Goal: Task Accomplishment & Management: Manage account settings

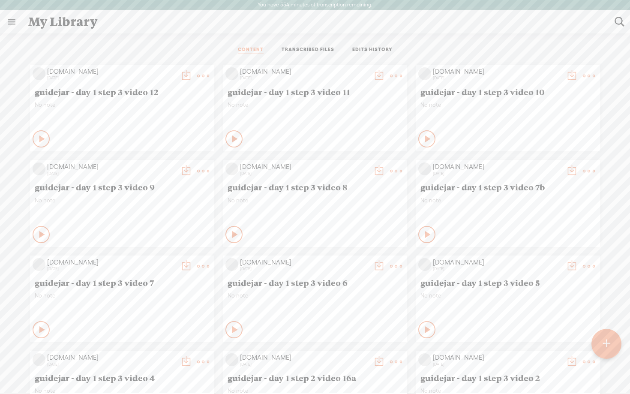
scroll to position [1066, 0]
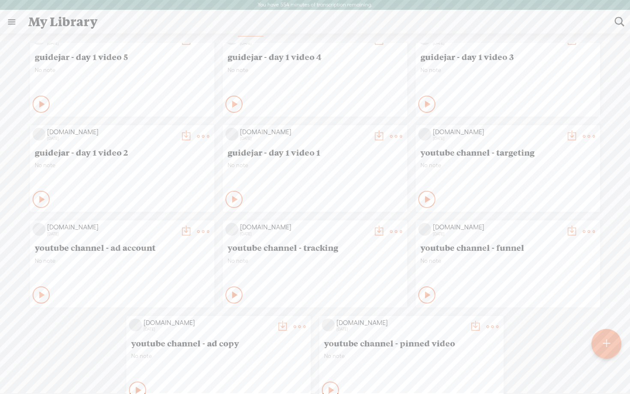
click at [9, 26] on link at bounding box center [11, 22] width 22 height 22
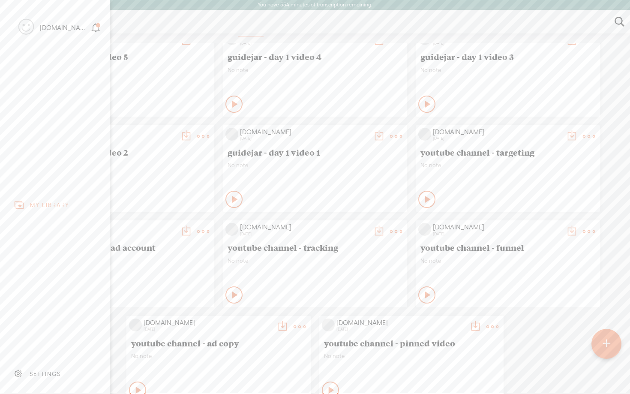
click at [48, 376] on div "SETTINGS" at bounding box center [45, 373] width 31 height 7
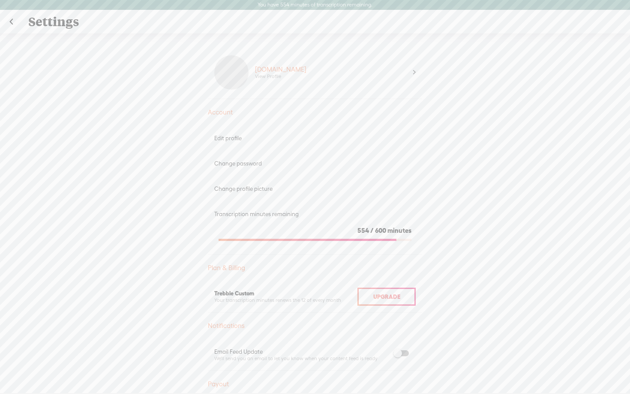
click at [420, 73] on div "[DOMAIN_NAME] View Profile" at bounding box center [315, 72] width 214 height 53
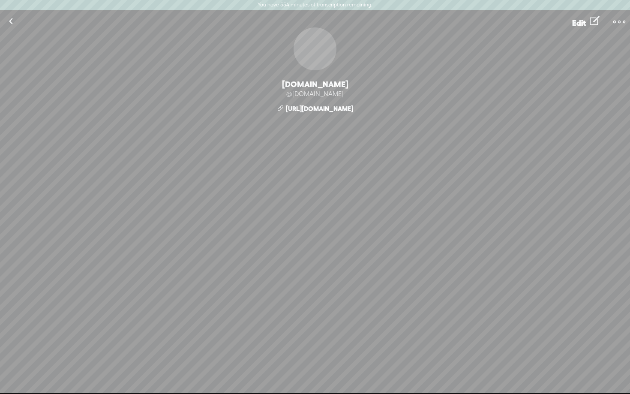
click at [584, 27] on span "Edit" at bounding box center [579, 22] width 14 height 9
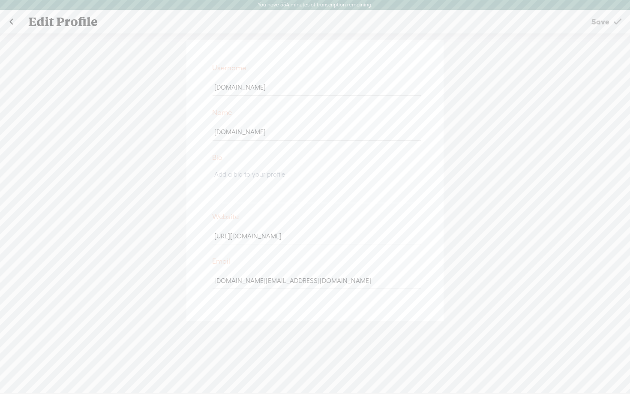
click at [270, 93] on input "[DOMAIN_NAME]" at bounding box center [317, 87] width 208 height 17
click at [103, 116] on div "Username [DOMAIN_NAME] Name [DOMAIN_NAME] Bio Website [URL][DOMAIN_NAME] Email …" at bounding box center [315, 218] width 630 height 370
drag, startPoint x: 288, startPoint y: 88, endPoint x: 189, endPoint y: 72, distance: 100.7
click at [189, 72] on div "Username [DOMAIN_NAME] Name [DOMAIN_NAME] Bio Website [URL][DOMAIN_NAME] Email …" at bounding box center [314, 180] width 257 height 281
type input "[DOMAIN_NAME]"
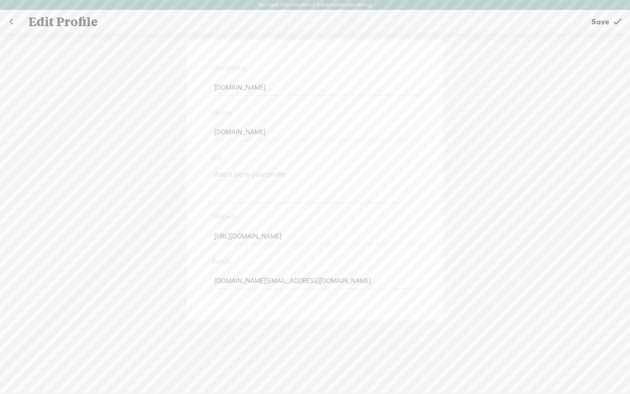
paste input "inc"
type input "[DOMAIN_NAME]"
click at [497, 135] on div "Username [DOMAIN_NAME] Name [DOMAIN_NAME] Bio Website [URL][DOMAIN_NAME] Email …" at bounding box center [315, 218] width 630 height 370
click at [612, 21] on link "Save" at bounding box center [606, 21] width 48 height 21
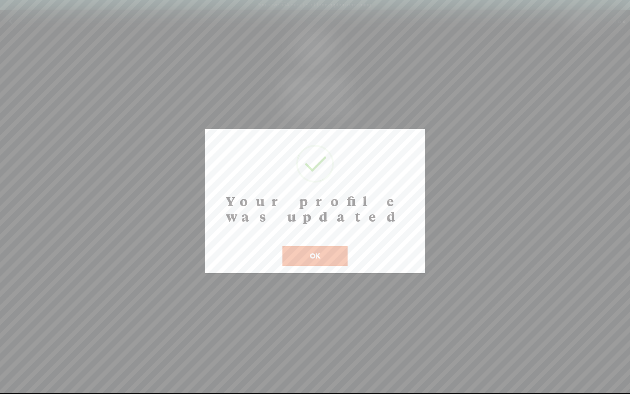
click at [312, 246] on button "OK" at bounding box center [314, 256] width 65 height 20
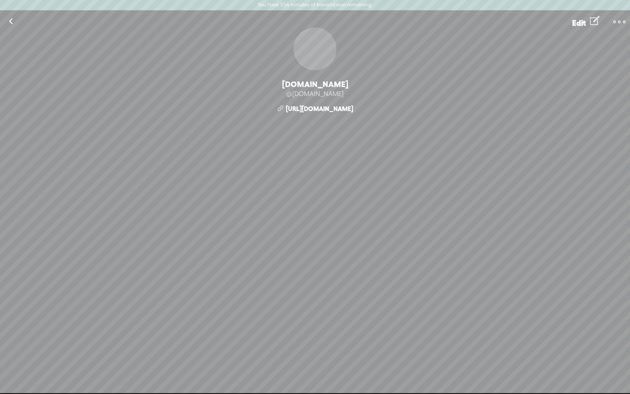
click at [9, 19] on link at bounding box center [10, 21] width 21 height 22
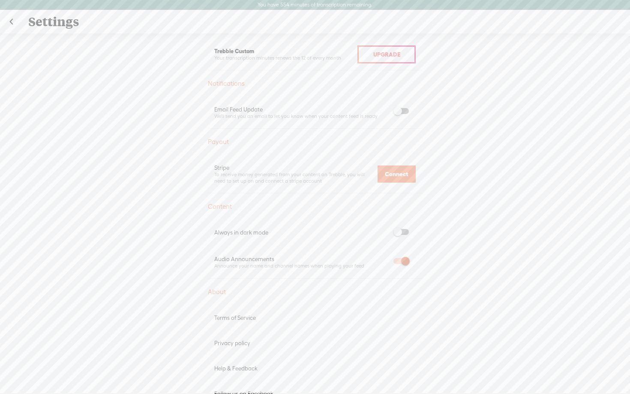
scroll to position [238, 0]
click at [401, 264] on span at bounding box center [400, 265] width 15 height 6
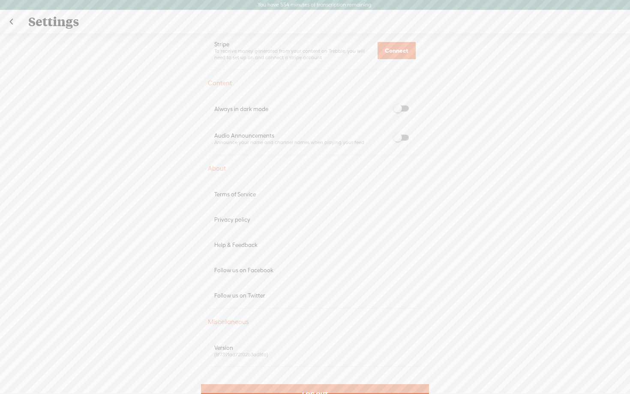
scroll to position [343, 0]
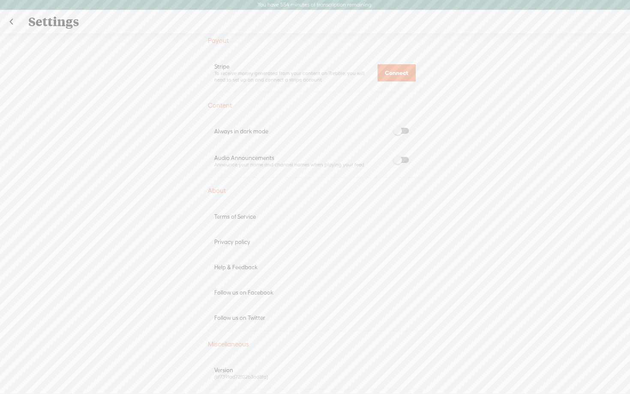
click at [12, 22] on link at bounding box center [10, 22] width 21 height 22
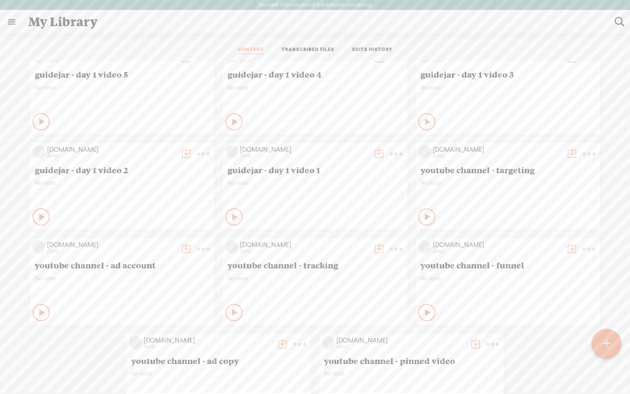
scroll to position [18, 0]
